Goal: Find specific page/section: Find specific page/section

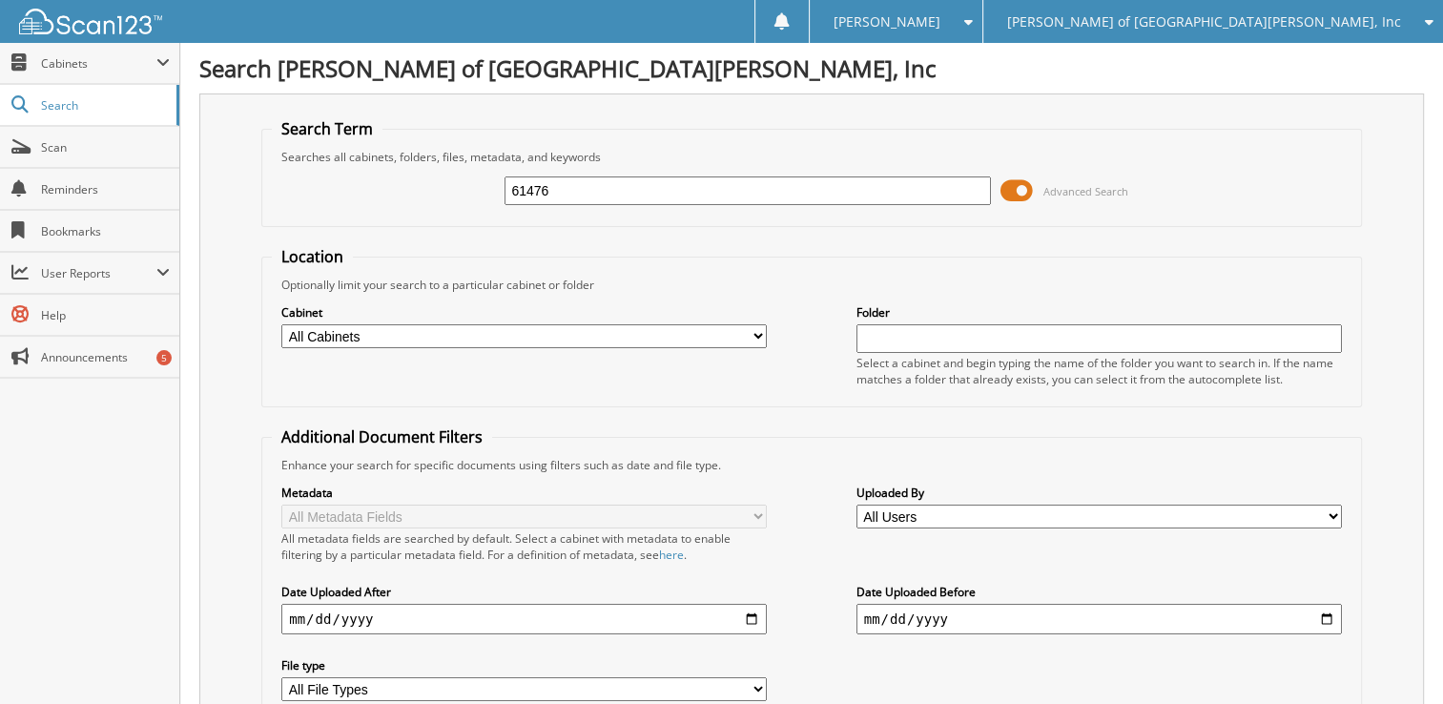
type input "61476"
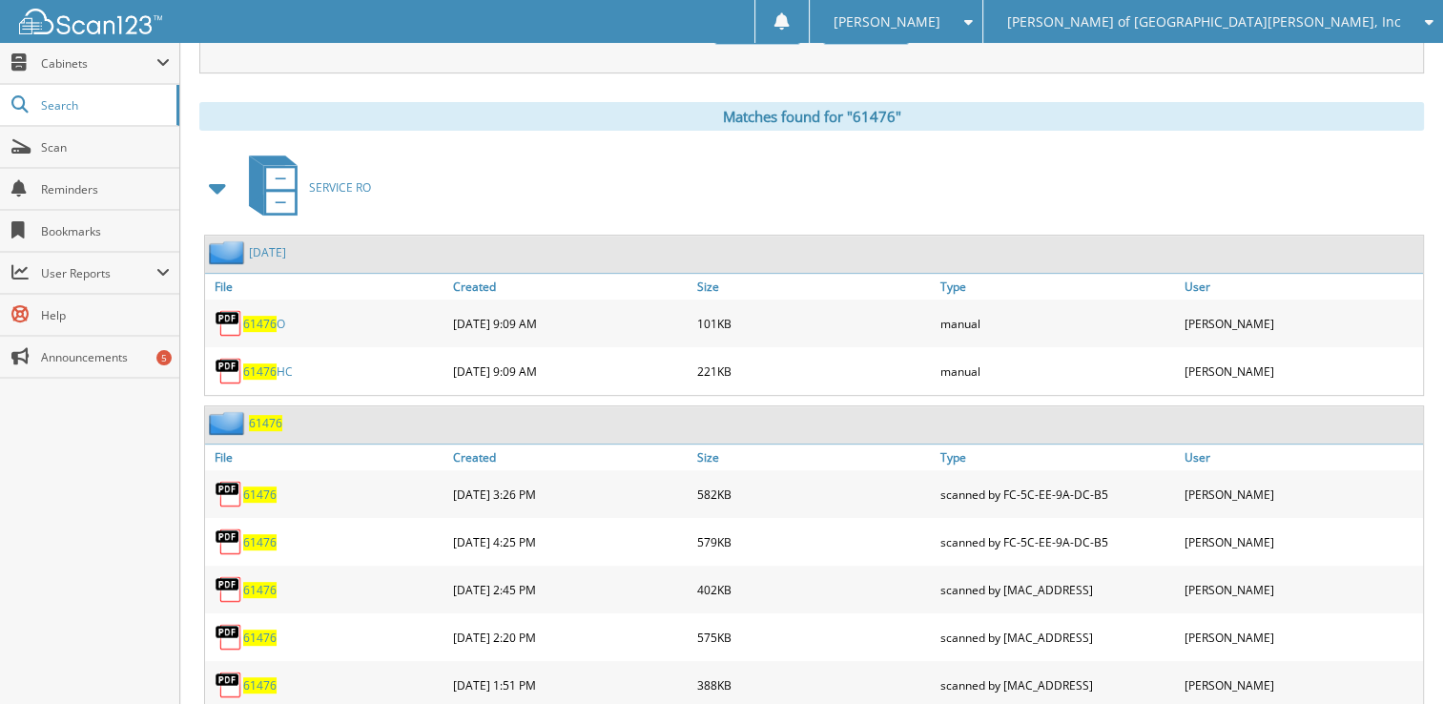
scroll to position [763, 0]
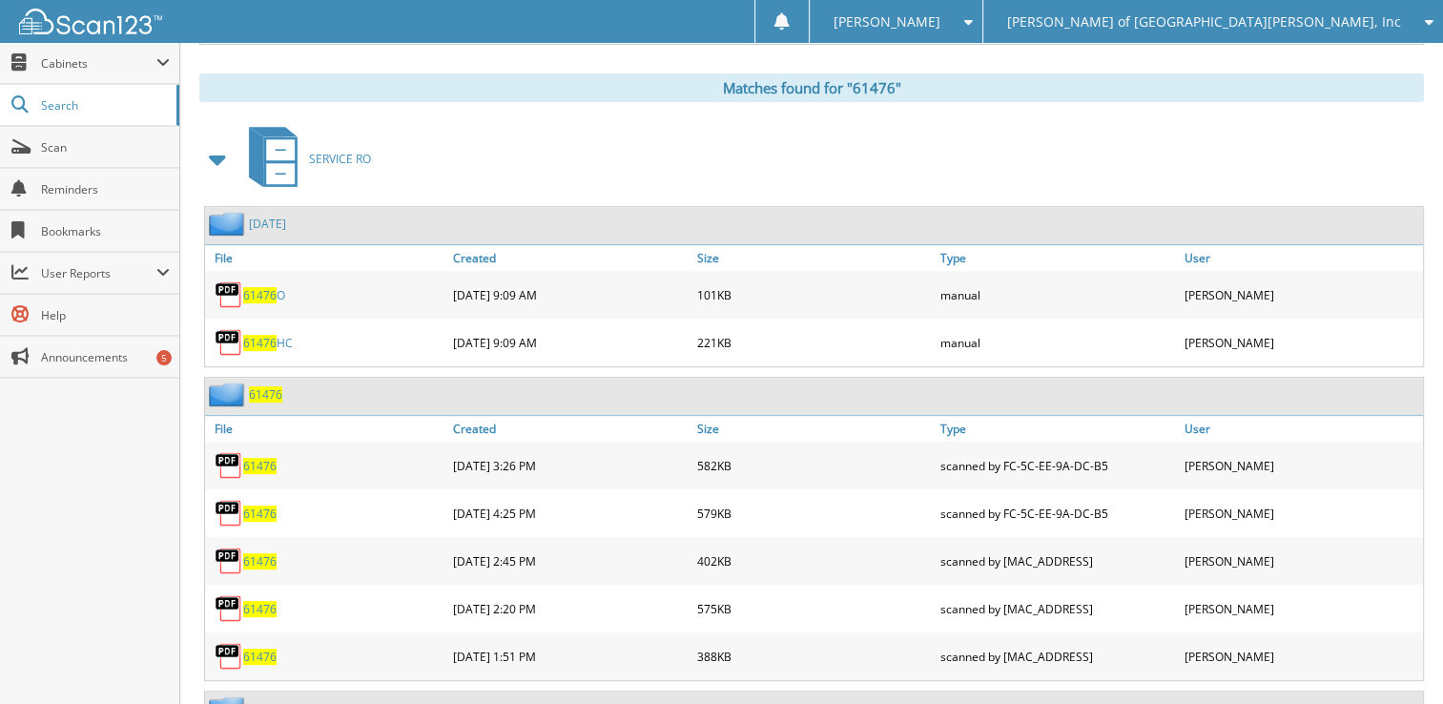
click at [265, 458] on span "61476" at bounding box center [259, 466] width 33 height 16
click at [258, 505] on span "61476" at bounding box center [259, 513] width 33 height 16
